Goal: Task Accomplishment & Management: Manage account settings

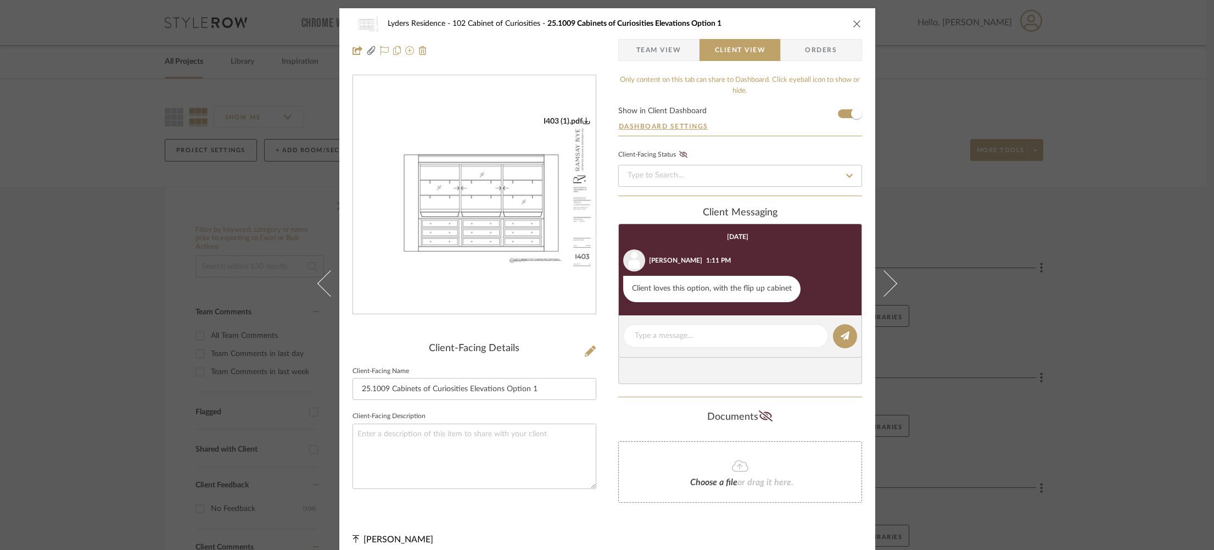
scroll to position [1, 0]
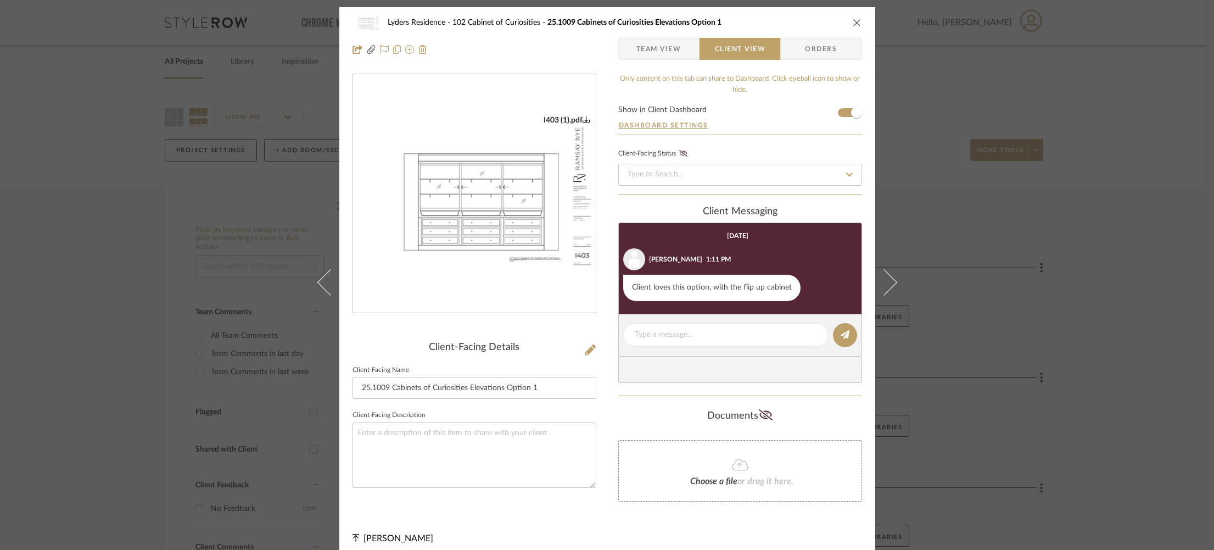
click at [132, 64] on div "Lyders Residence 102 Cabinet of Curiosities 25.1009 Cabinets of Curiosities Ele…" at bounding box center [607, 275] width 1214 height 550
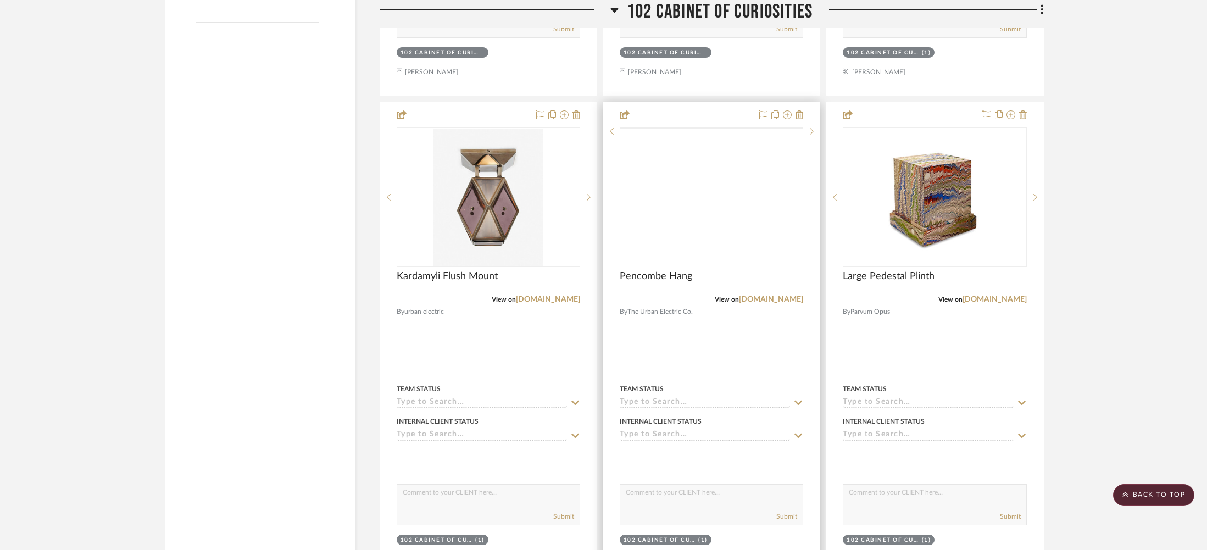
scroll to position [1722, 0]
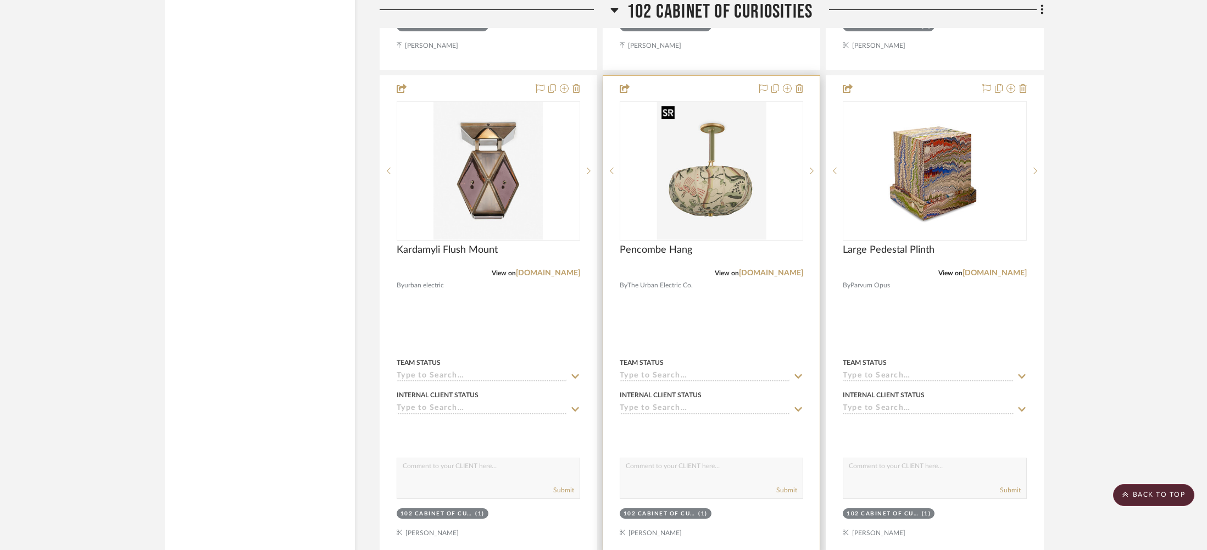
click at [0, 0] on img at bounding box center [0, 0] width 0 height 0
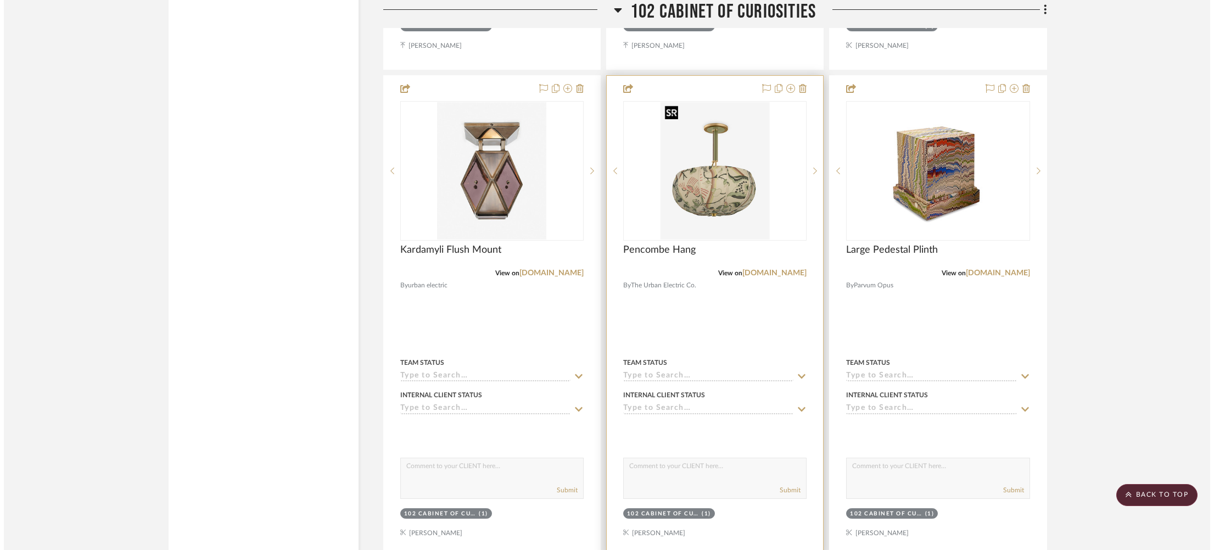
scroll to position [0, 0]
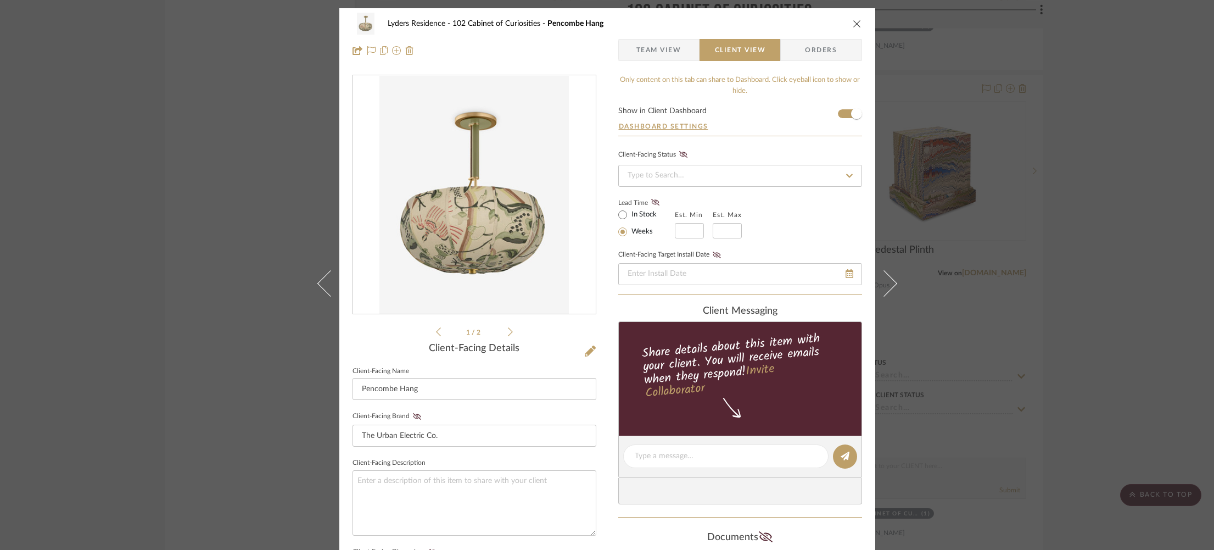
click at [673, 44] on span "Team View" at bounding box center [659, 50] width 45 height 22
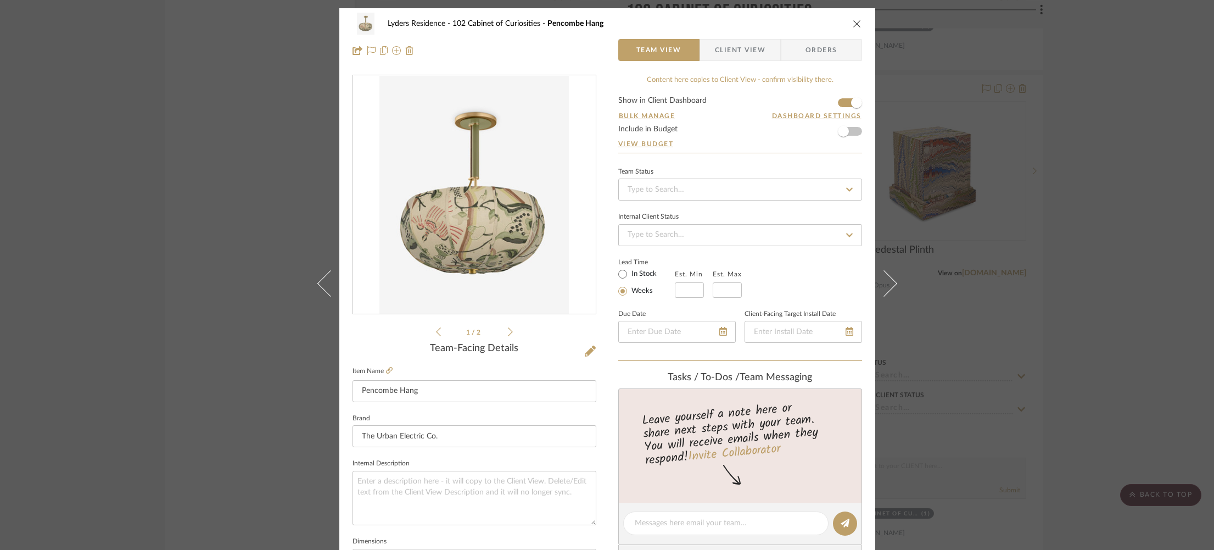
click at [978, 181] on div "Lyders Residence 102 Cabinet of Curiosities Pencombe Hang Team View Client View…" at bounding box center [607, 275] width 1214 height 550
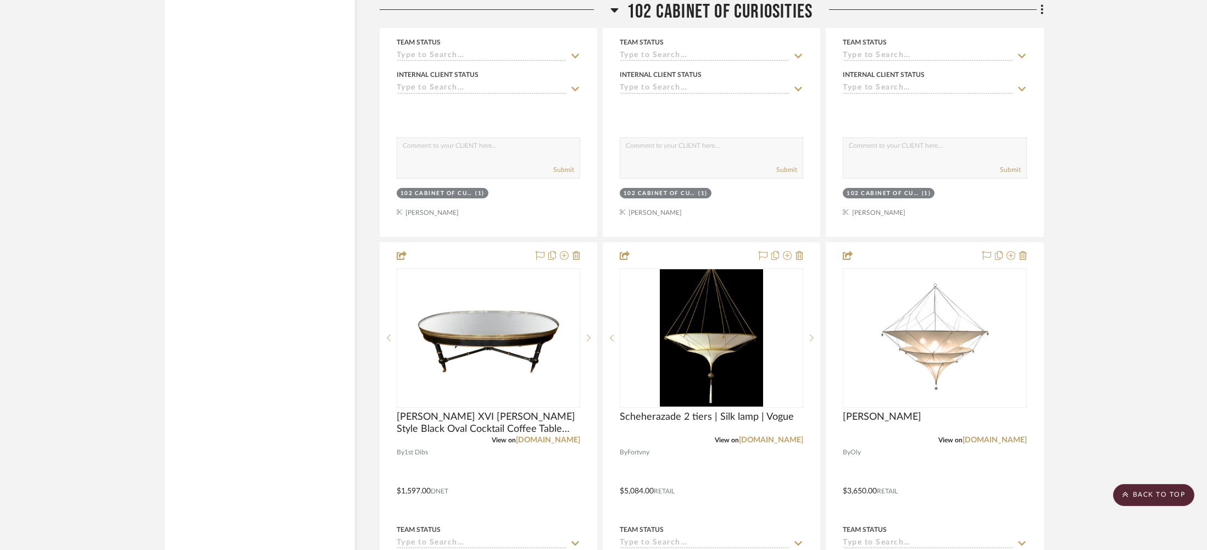
scroll to position [3384, 0]
